Goal: Task Accomplishment & Management: Use online tool/utility

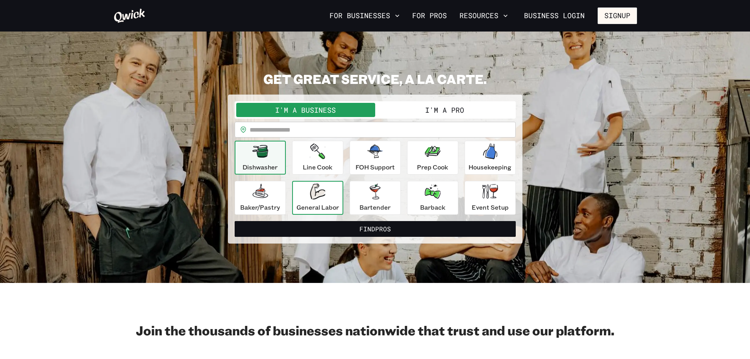
click at [313, 196] on icon "button" at bounding box center [317, 192] width 15 height 16
click at [438, 106] on button "I'm a Pro" at bounding box center [444, 110] width 139 height 14
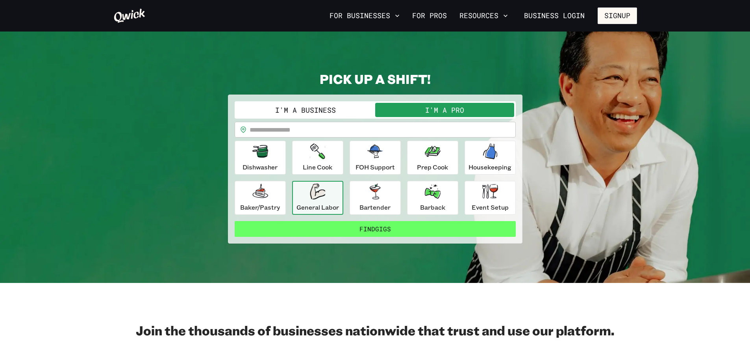
click at [408, 228] on button "Find Gigs" at bounding box center [375, 229] width 281 height 16
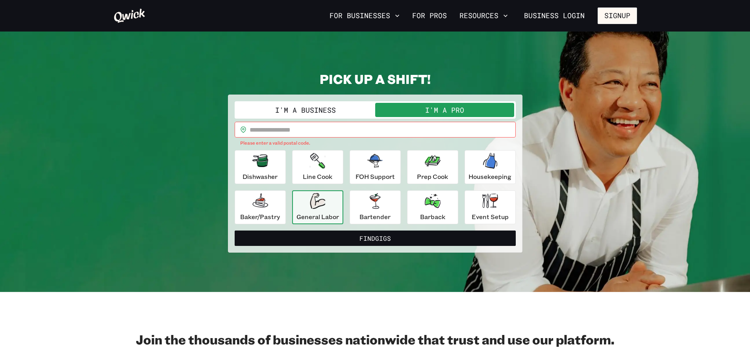
drag, startPoint x: 290, startPoint y: 135, endPoint x: 303, endPoint y: 128, distance: 14.4
click at [290, 135] on input "text" at bounding box center [383, 130] width 266 height 16
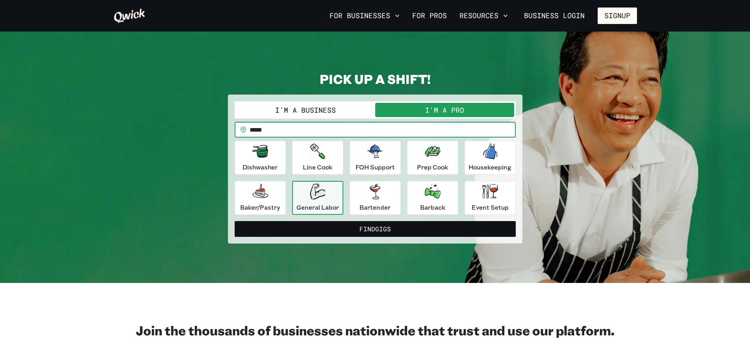
type input "*****"
click at [235, 221] on button "Find Gigs" at bounding box center [375, 229] width 281 height 16
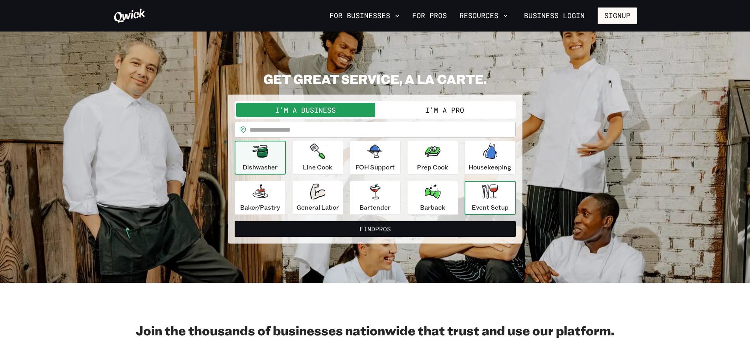
click at [490, 193] on icon "button" at bounding box center [490, 191] width 16 height 15
click at [427, 108] on button "I'm a Pro" at bounding box center [444, 110] width 139 height 14
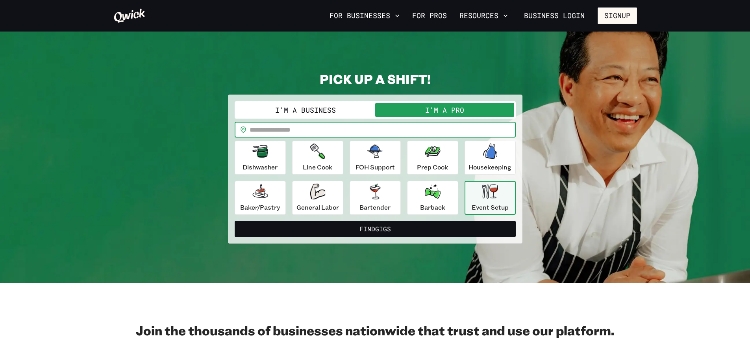
click at [388, 130] on input "text" at bounding box center [383, 130] width 266 height 16
type input "*****"
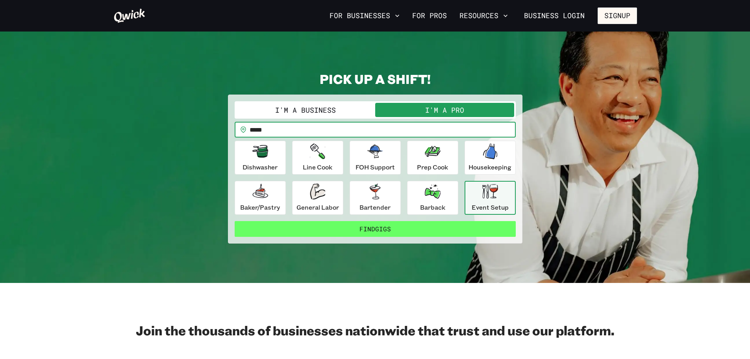
click at [441, 226] on button "Find Gigs" at bounding box center [375, 229] width 281 height 16
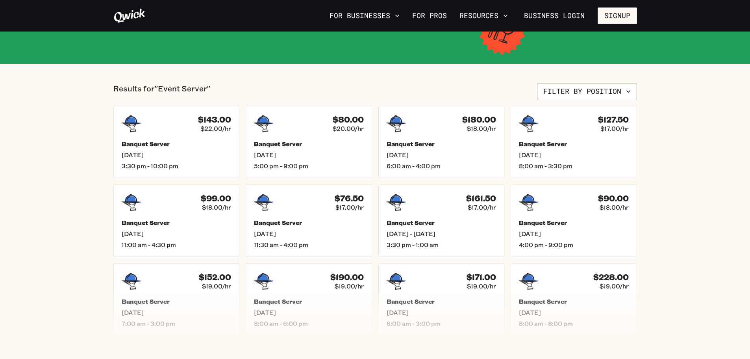
scroll to position [158, 0]
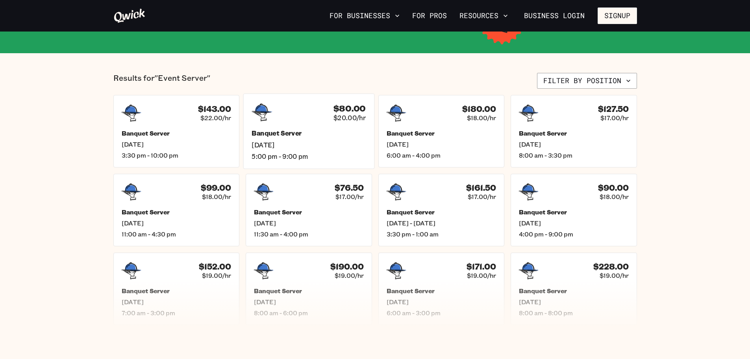
click at [349, 128] on div "$80.00 $20.00/hr Banquet Server [DATE] 5:00 pm - 9:00 pm" at bounding box center [308, 130] width 131 height 75
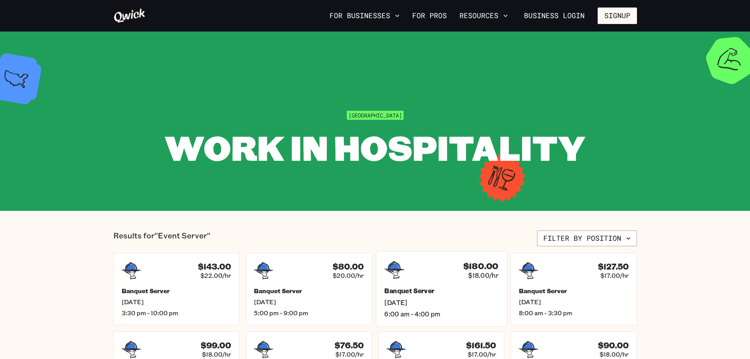
scroll to position [158, 0]
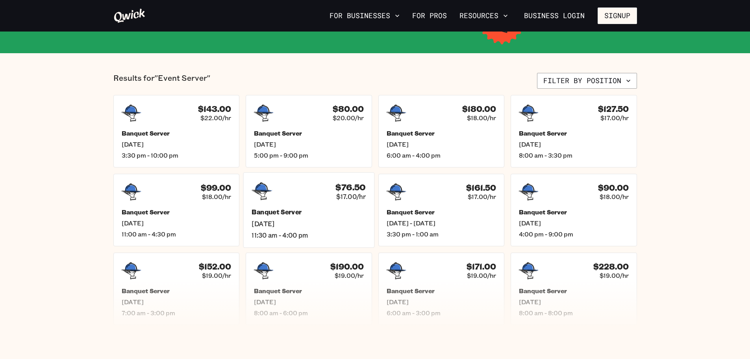
click at [314, 198] on div "$76.50 $17.00/hr" at bounding box center [309, 191] width 114 height 20
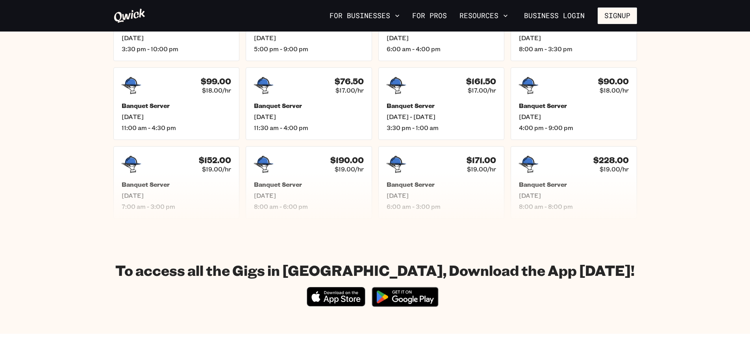
scroll to position [276, 0]
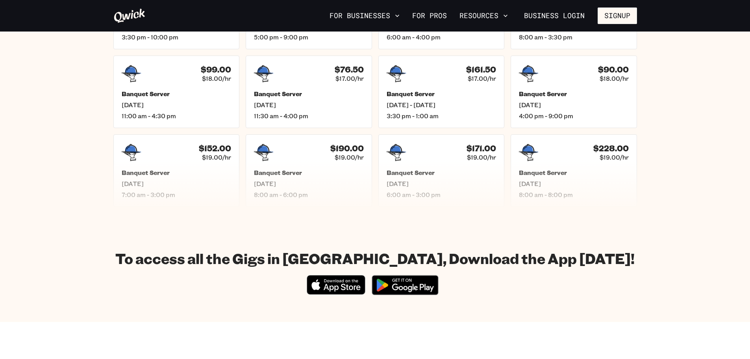
click at [432, 280] on img at bounding box center [405, 285] width 76 height 30
